Goal: Transaction & Acquisition: Purchase product/service

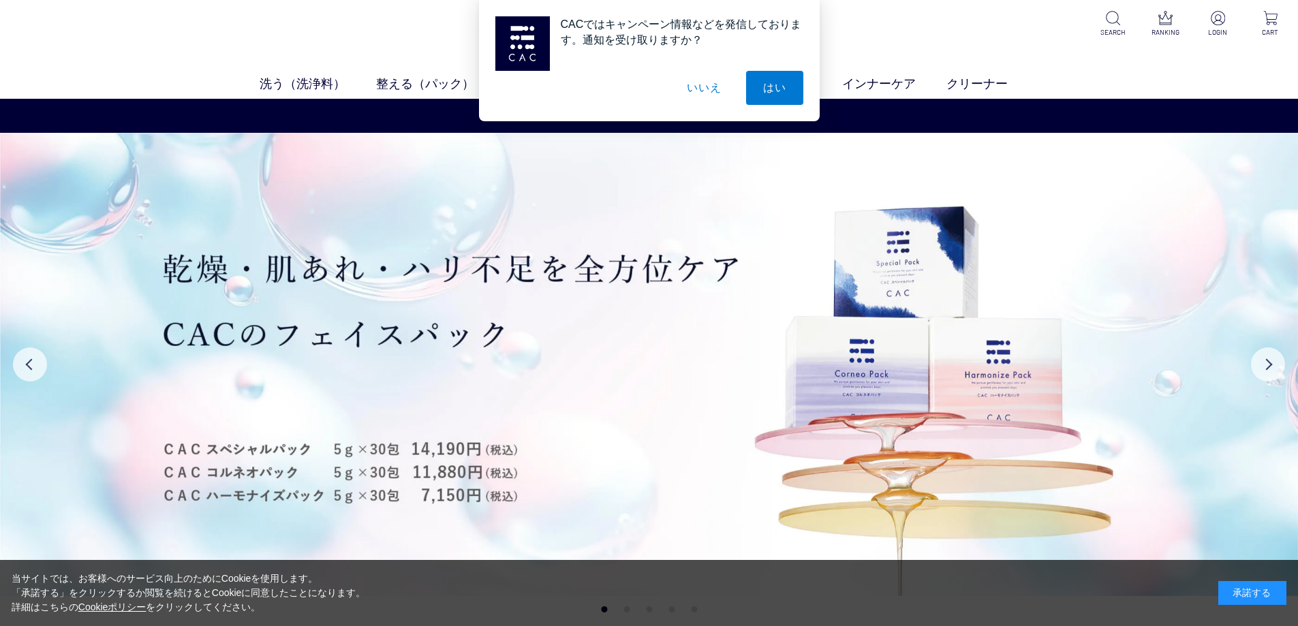
click at [713, 91] on button "いいえ" at bounding box center [704, 88] width 68 height 34
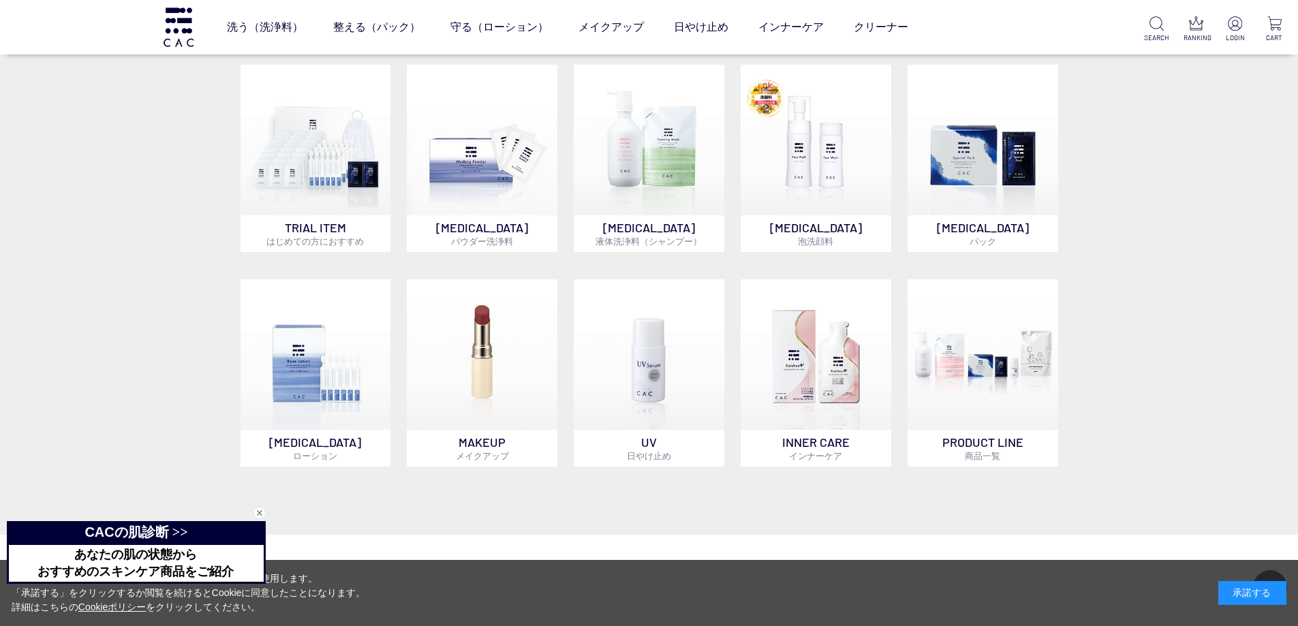
scroll to position [1090, 0]
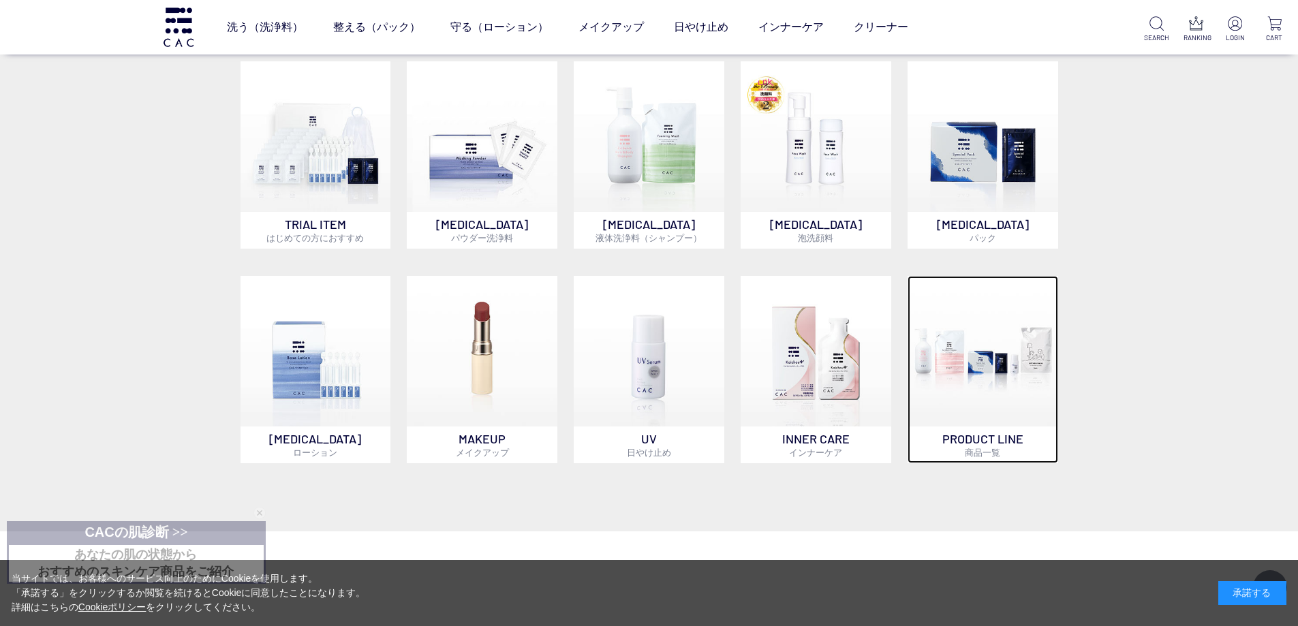
click at [987, 377] on img at bounding box center [983, 351] width 151 height 151
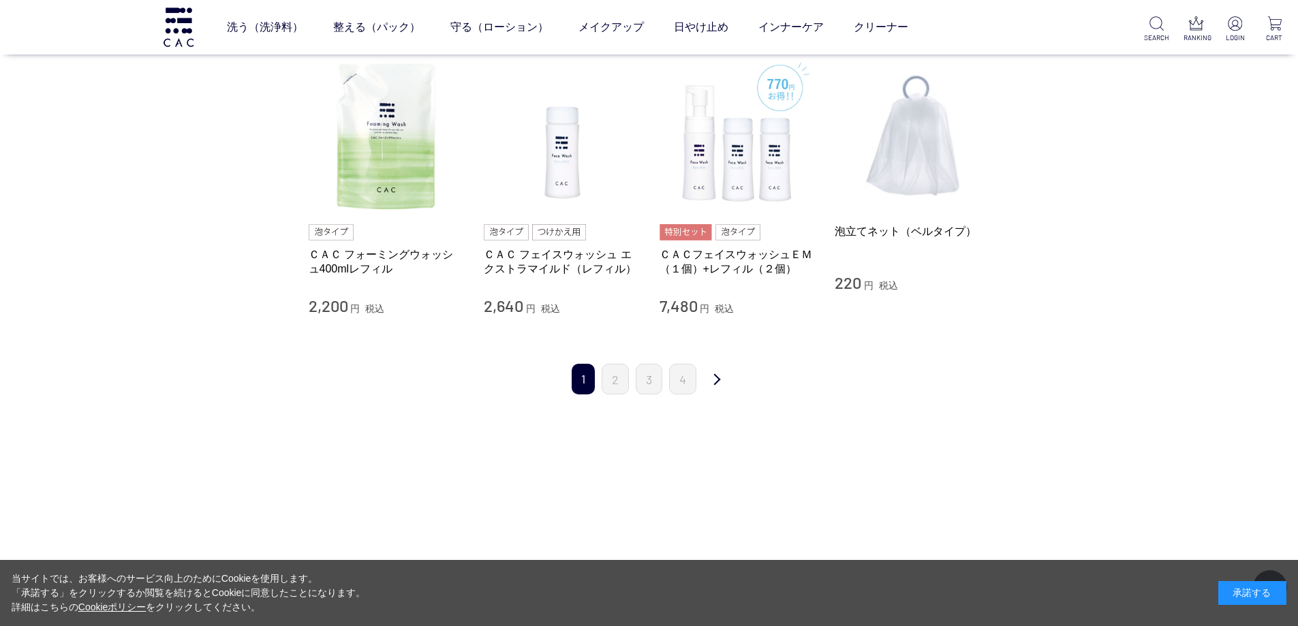
scroll to position [1363, 0]
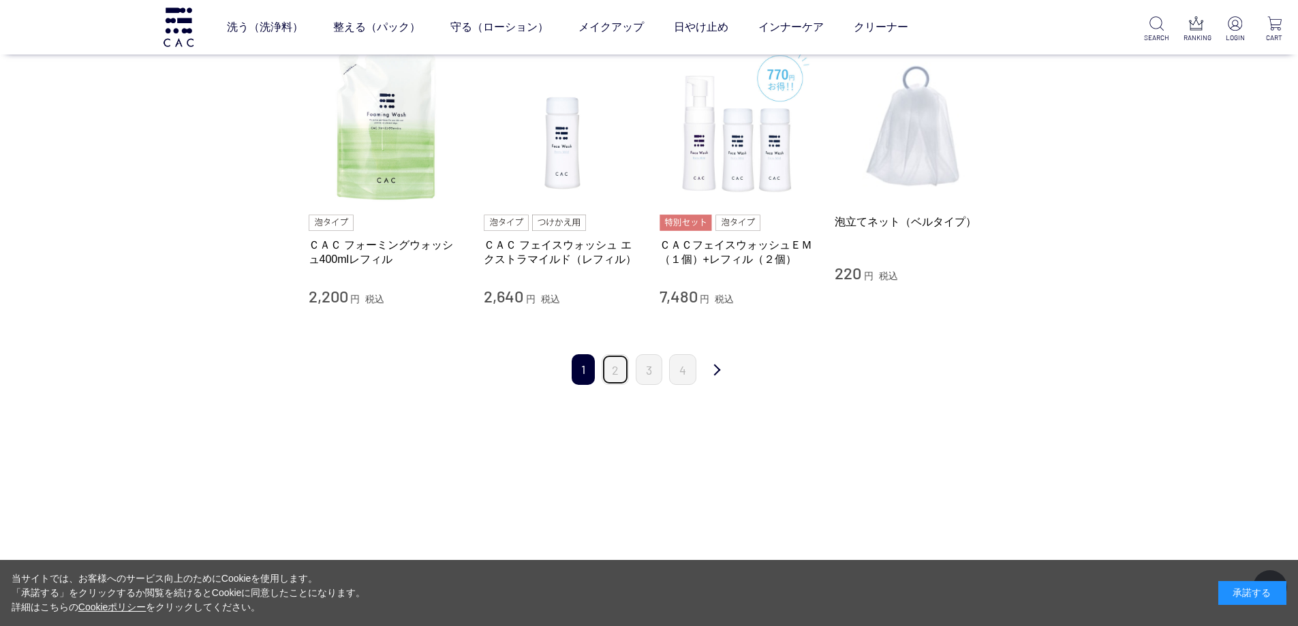
click at [610, 373] on link "2" at bounding box center [615, 369] width 27 height 31
